Goal: Task Accomplishment & Management: Manage account settings

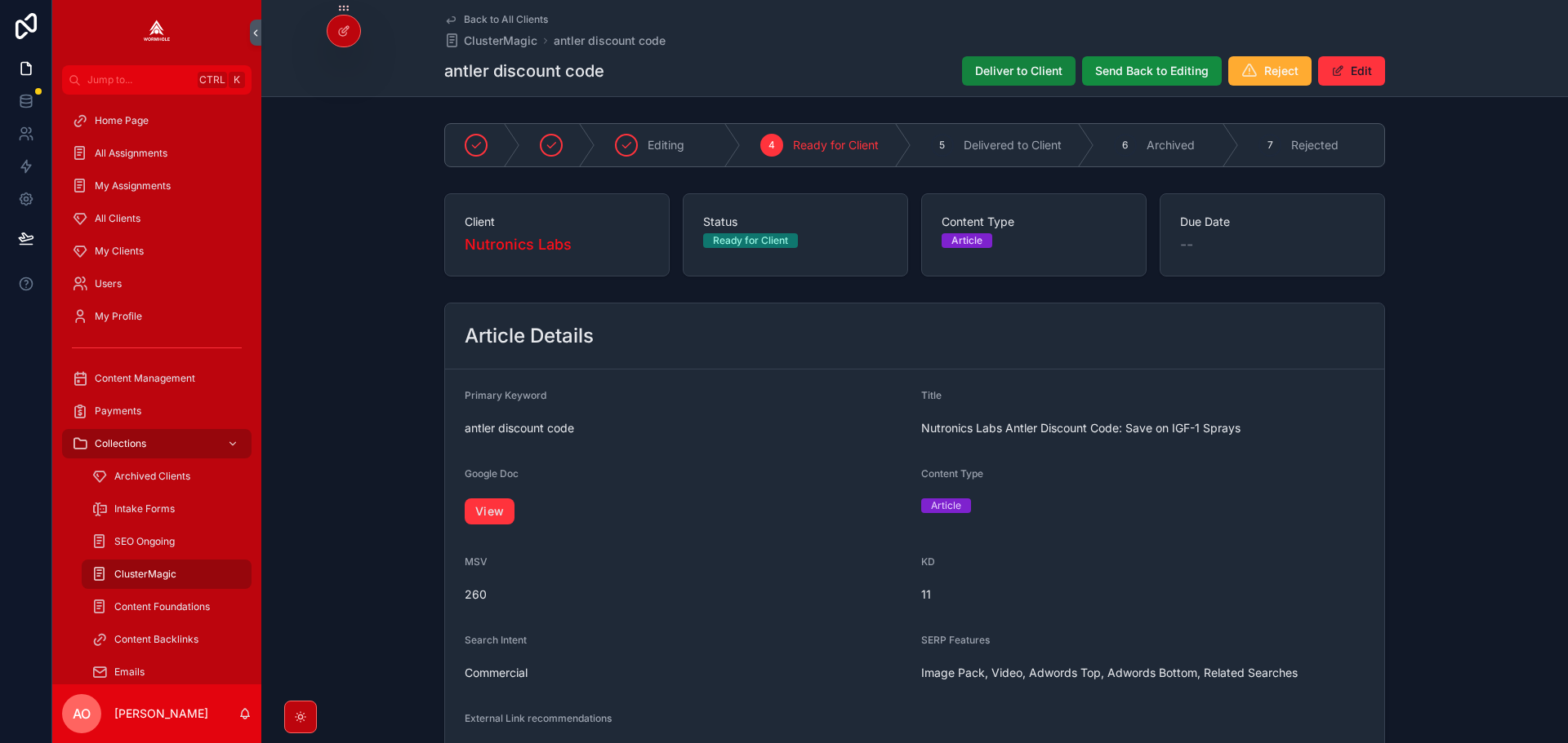
click at [1016, 74] on span "Deliver to Client" at bounding box center [1018, 70] width 87 height 17
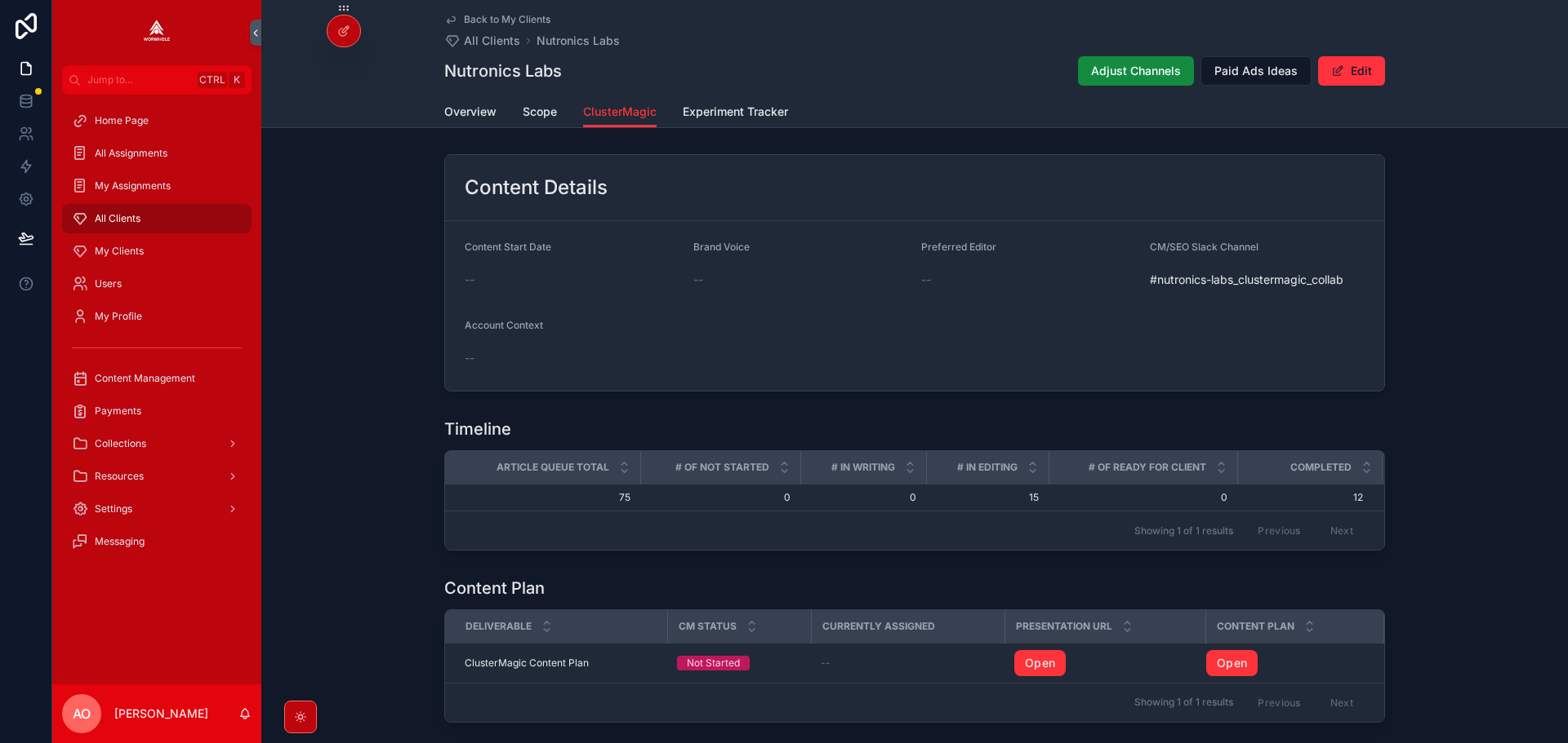
scroll to position [695, 0]
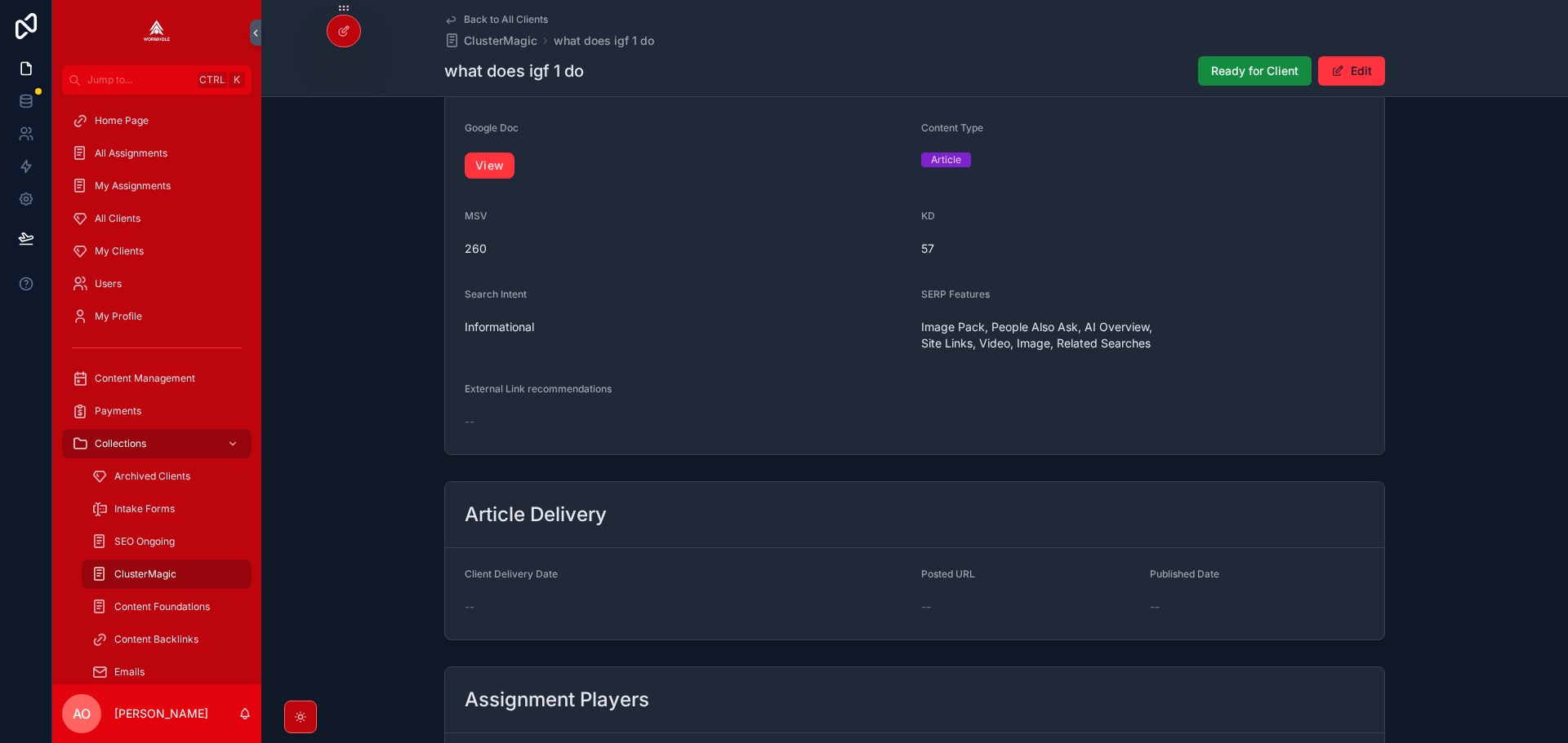
scroll to position [232, 0]
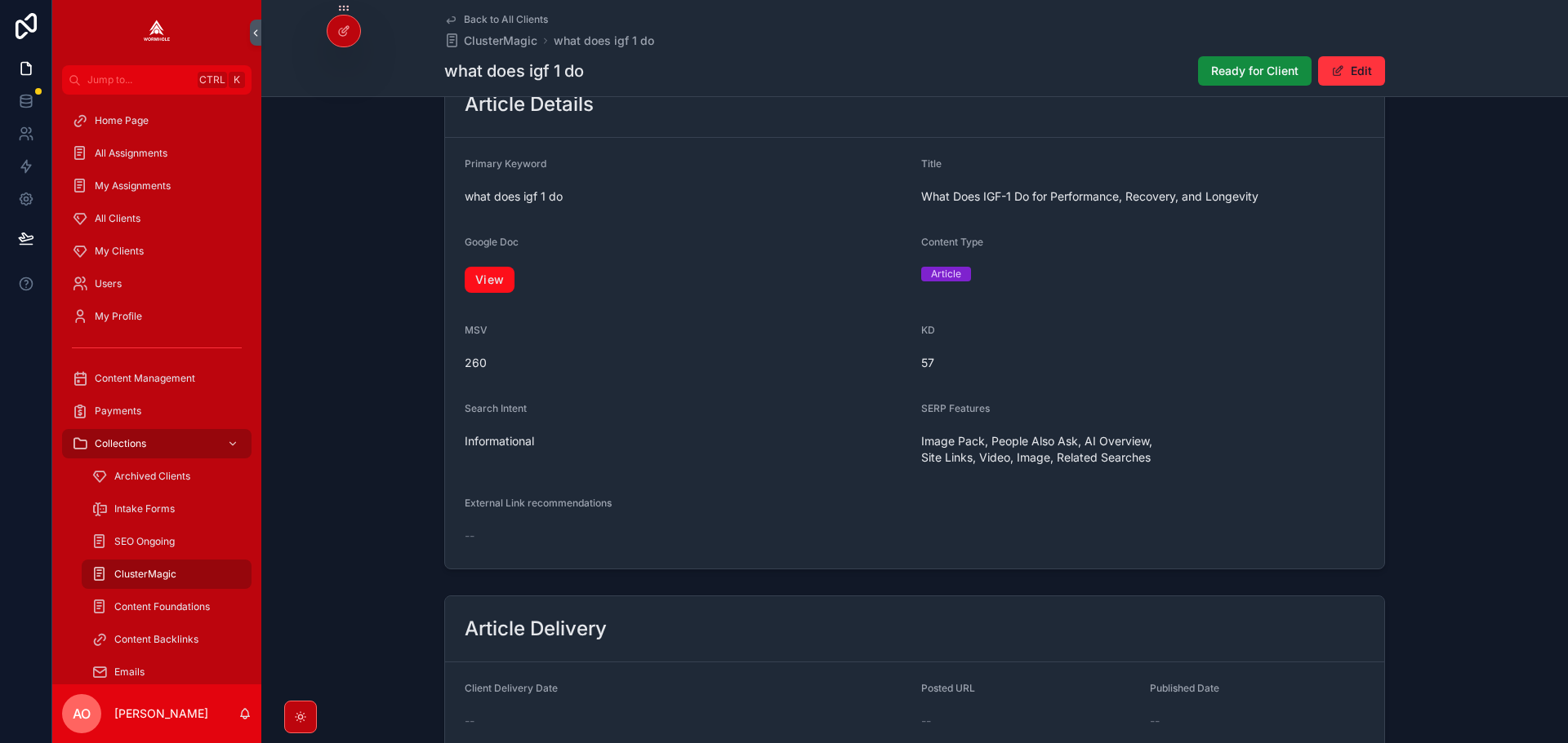
click at [469, 285] on link "View" at bounding box center [489, 280] width 50 height 26
